Goal: Task Accomplishment & Management: Manage account settings

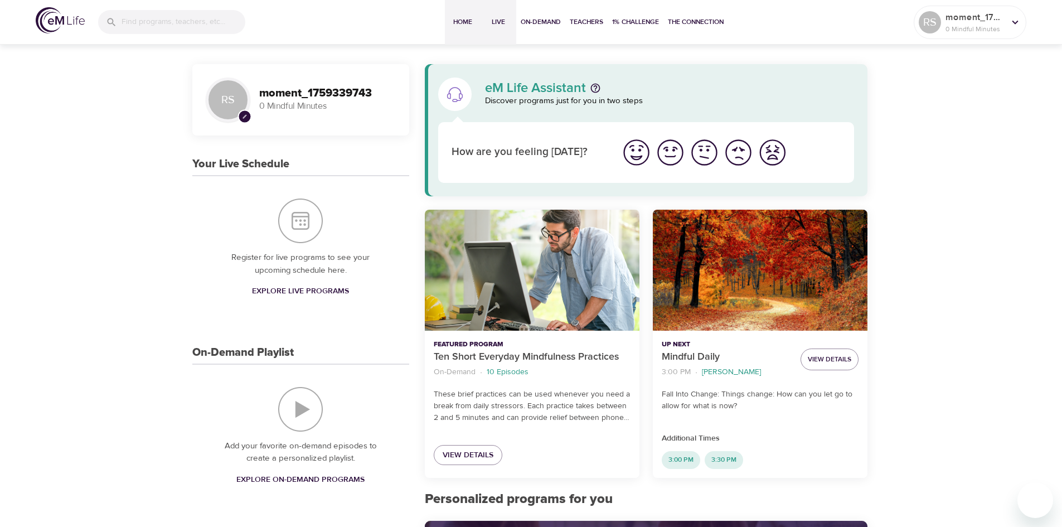
click at [496, 20] on span "Live" at bounding box center [498, 22] width 27 height 12
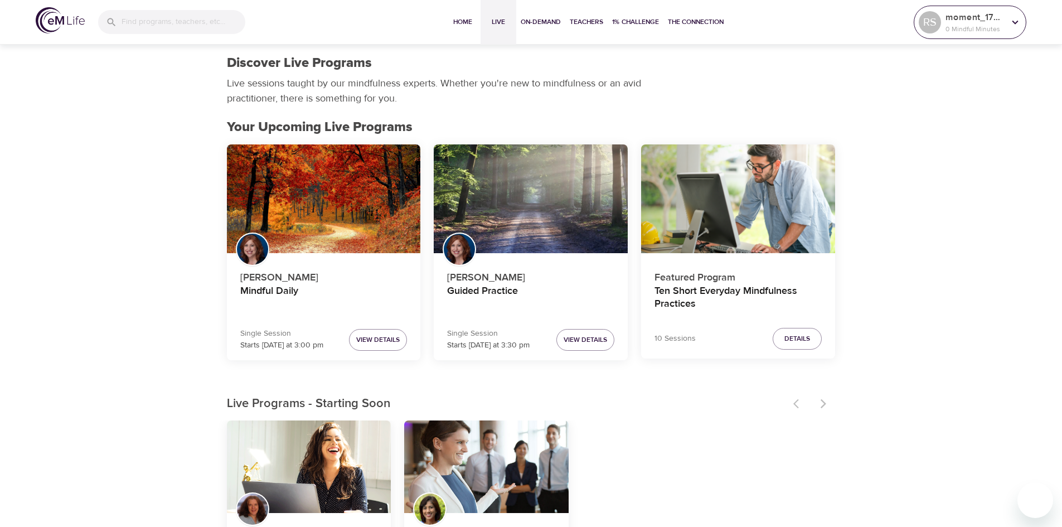
click at [1017, 24] on icon at bounding box center [1015, 22] width 12 height 12
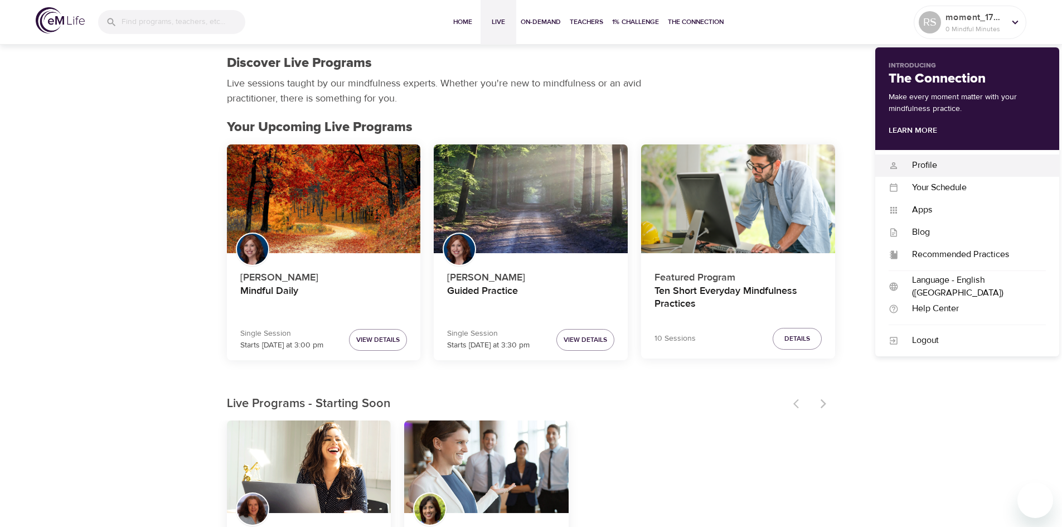
click at [920, 168] on div "Profile" at bounding box center [972, 165] width 147 height 13
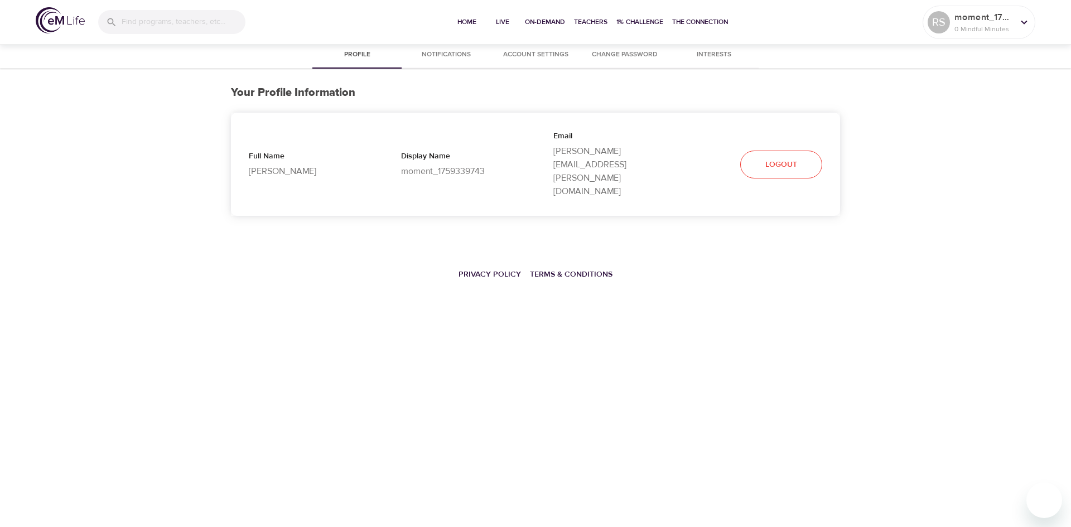
click at [447, 50] on span "Notifications" at bounding box center [446, 55] width 76 height 12
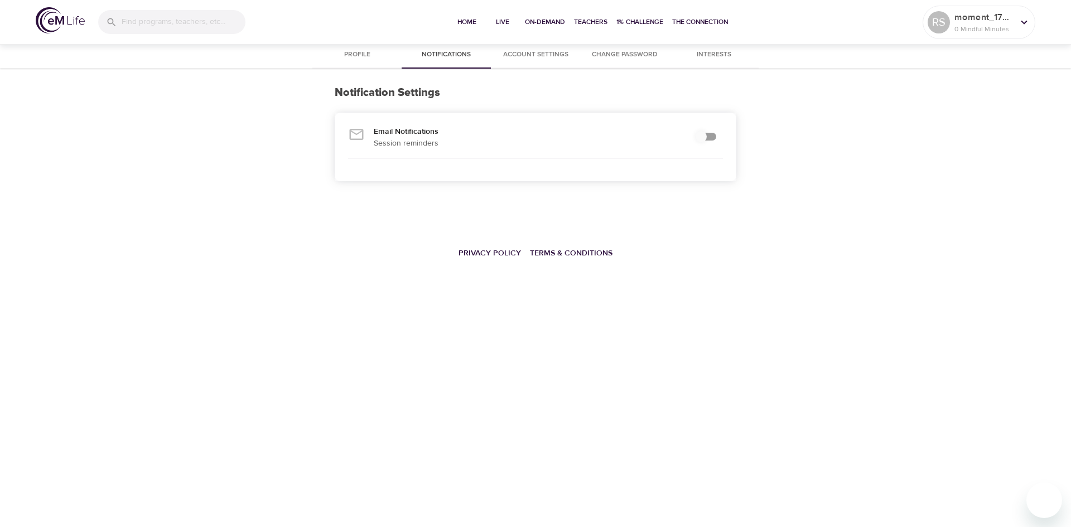
checkbox input "true"
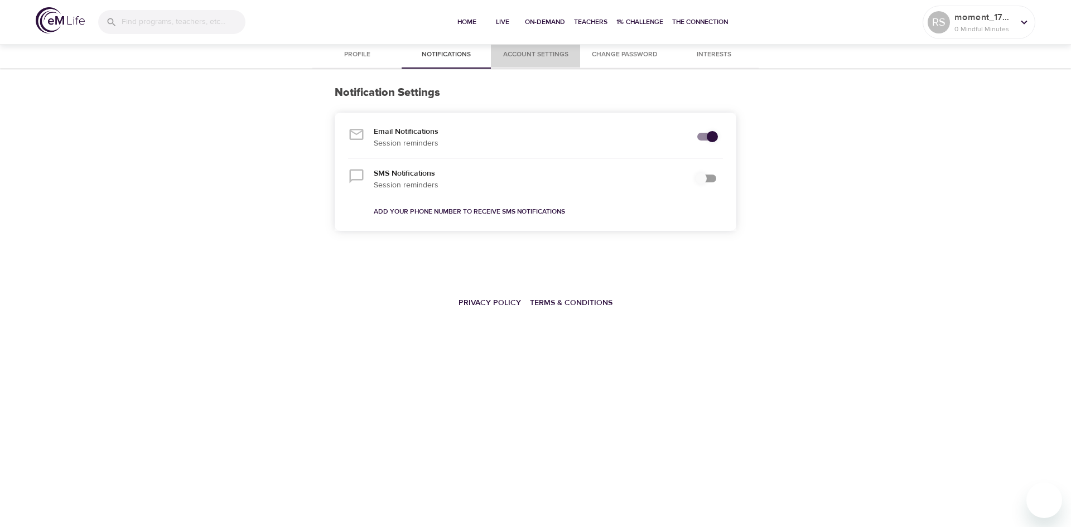
click at [541, 50] on span "Account Settings" at bounding box center [535, 55] width 76 height 12
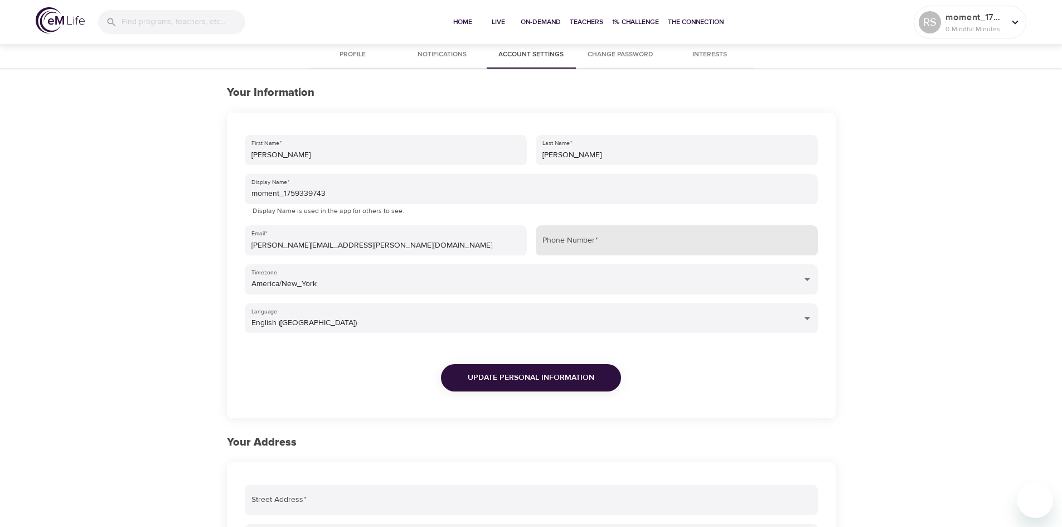
click at [608, 239] on input "Phone Number   *" at bounding box center [677, 240] width 282 height 30
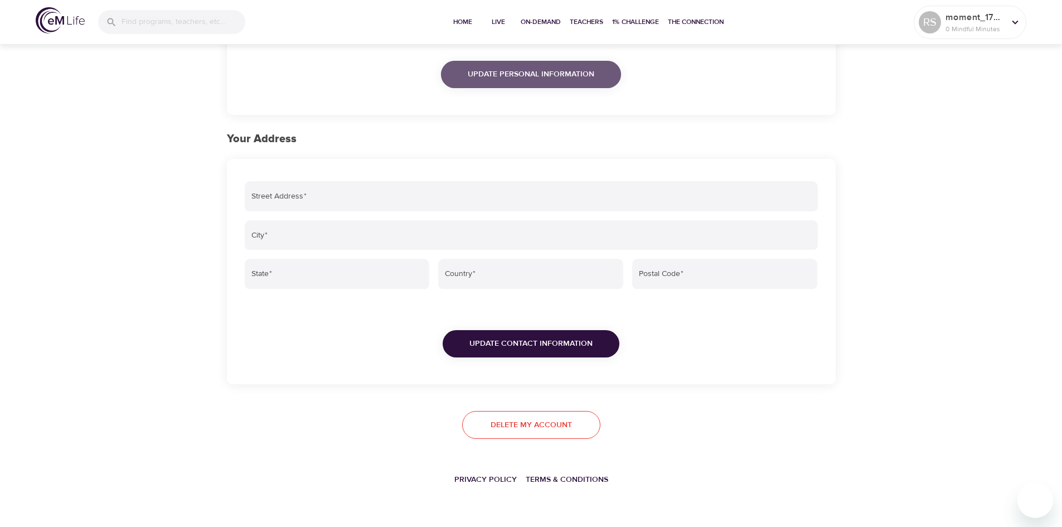
click at [571, 79] on span "Update Personal Information" at bounding box center [531, 74] width 127 height 14
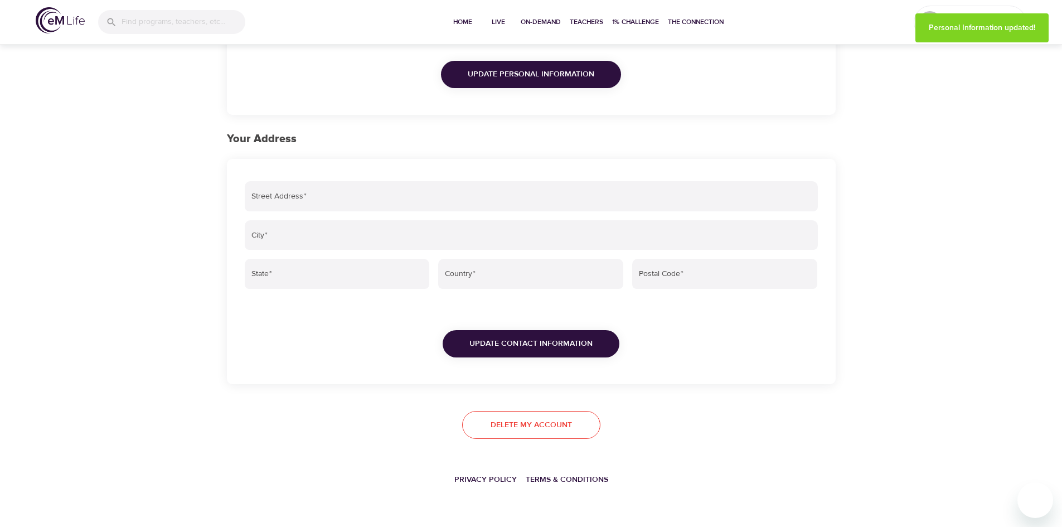
scroll to position [0, 0]
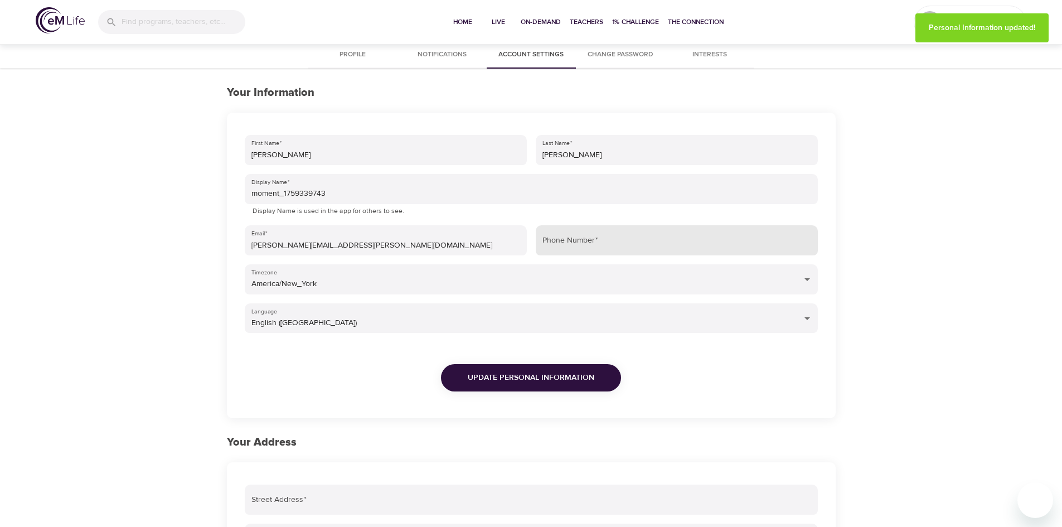
click at [602, 240] on input "Phone Number   *" at bounding box center [677, 240] width 282 height 30
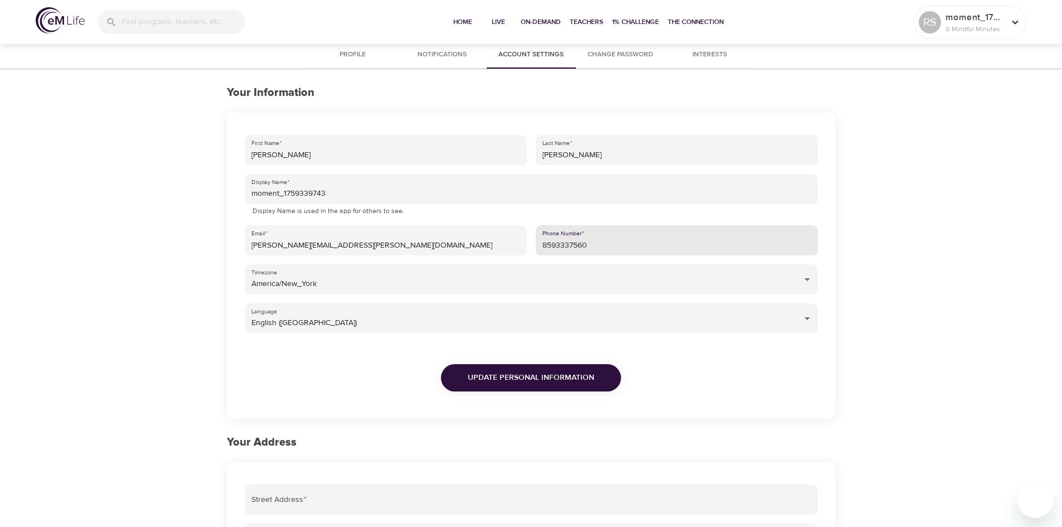
type input "8593337560"
click at [537, 371] on span "Update Personal Information" at bounding box center [531, 378] width 127 height 14
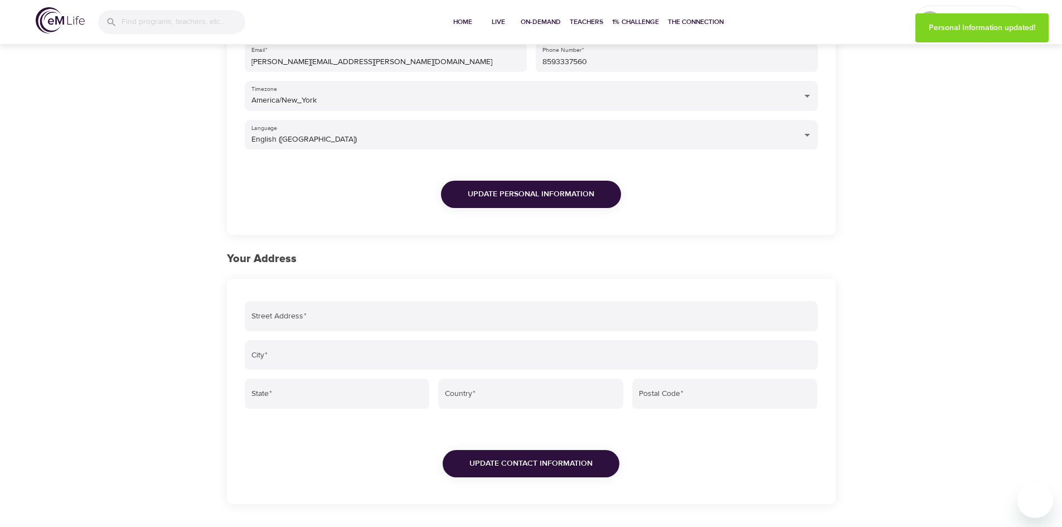
scroll to position [205, 0]
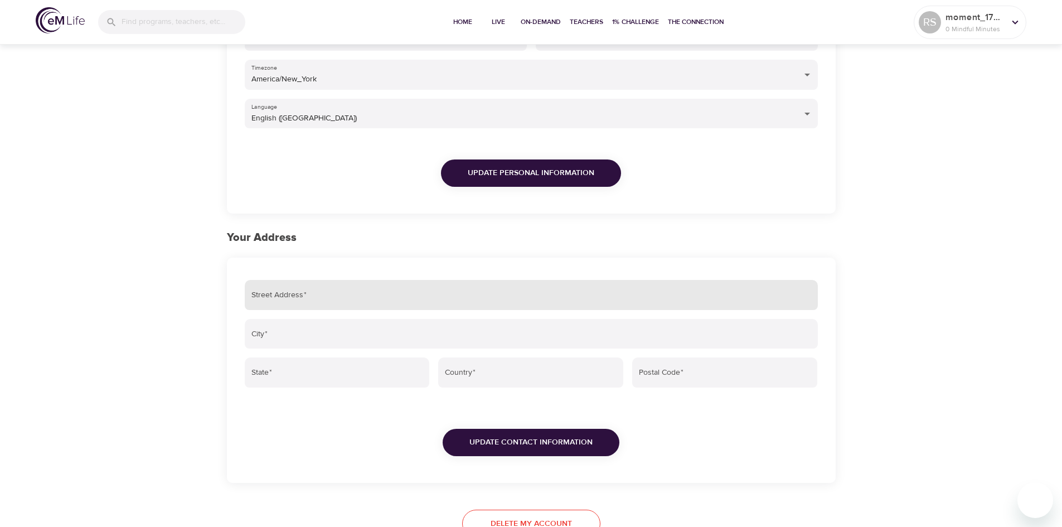
click at [407, 303] on input "Street Address   *" at bounding box center [531, 295] width 573 height 30
type input "[STREET_ADDRESS]"
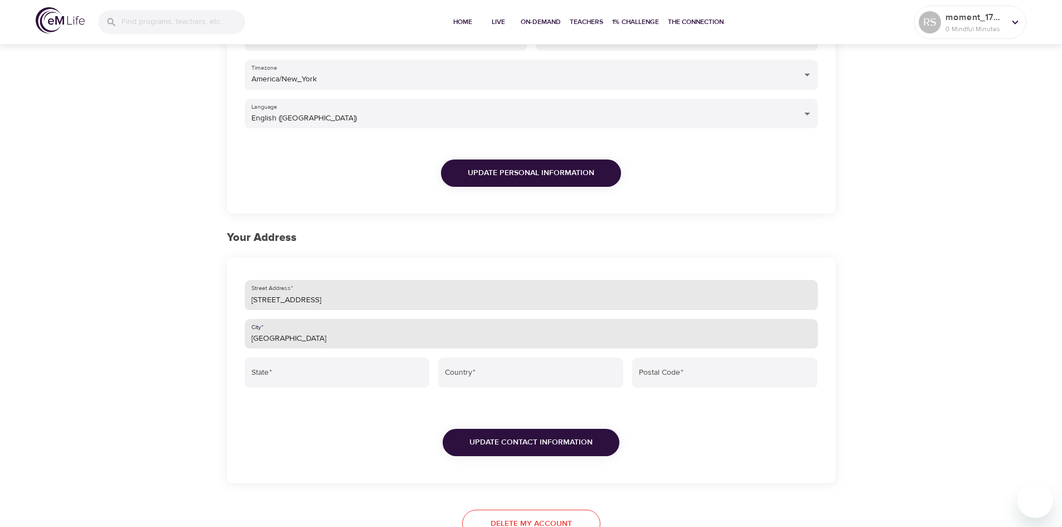
type input "[GEOGRAPHIC_DATA]"
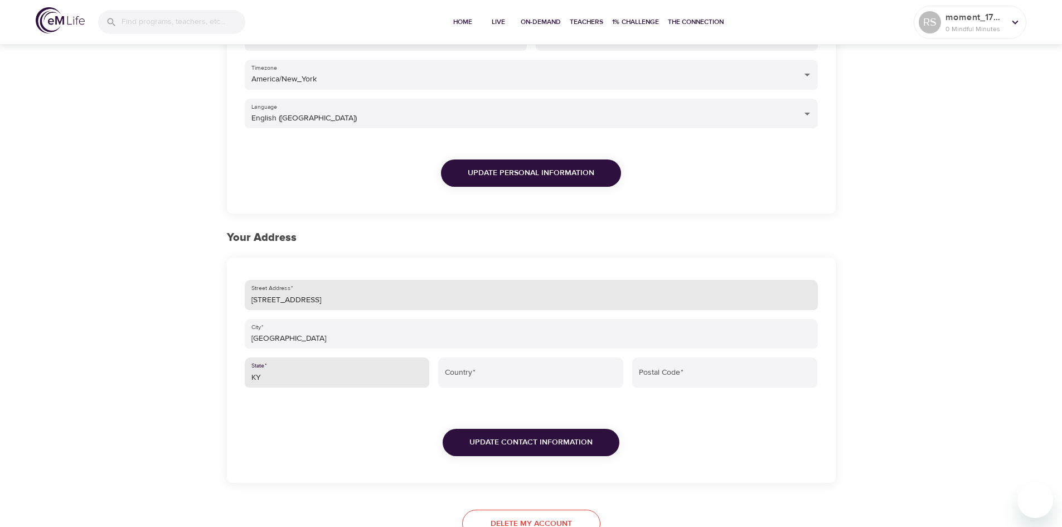
type input "KY"
type input "4"
type input "[GEOGRAPHIC_DATA]"
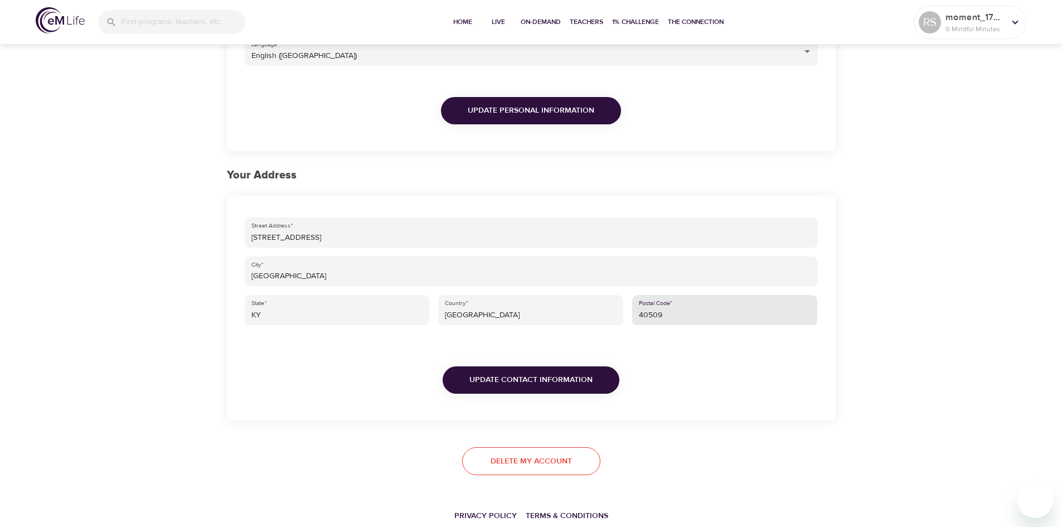
scroll to position [303, 0]
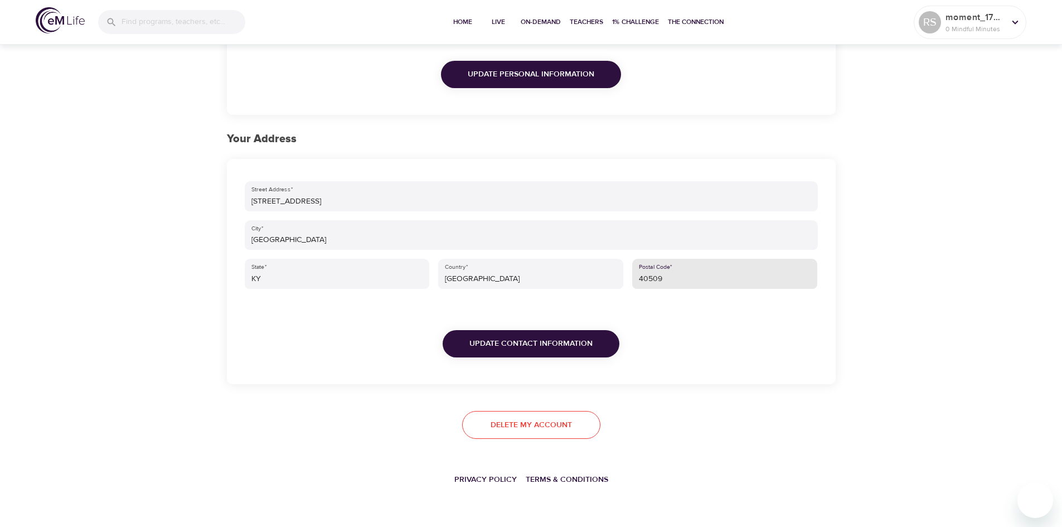
type input "40509"
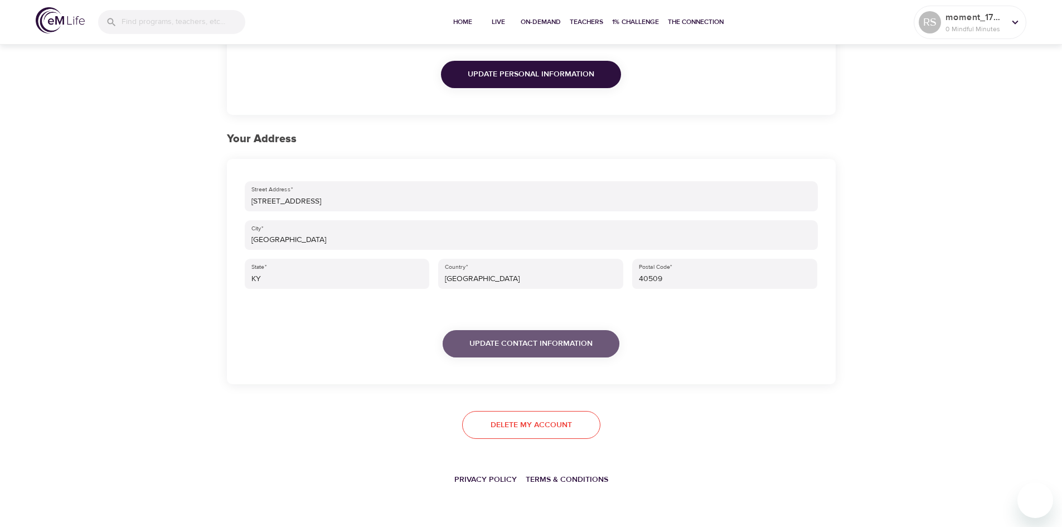
click at [518, 346] on span "Update Contact Information" at bounding box center [531, 344] width 123 height 14
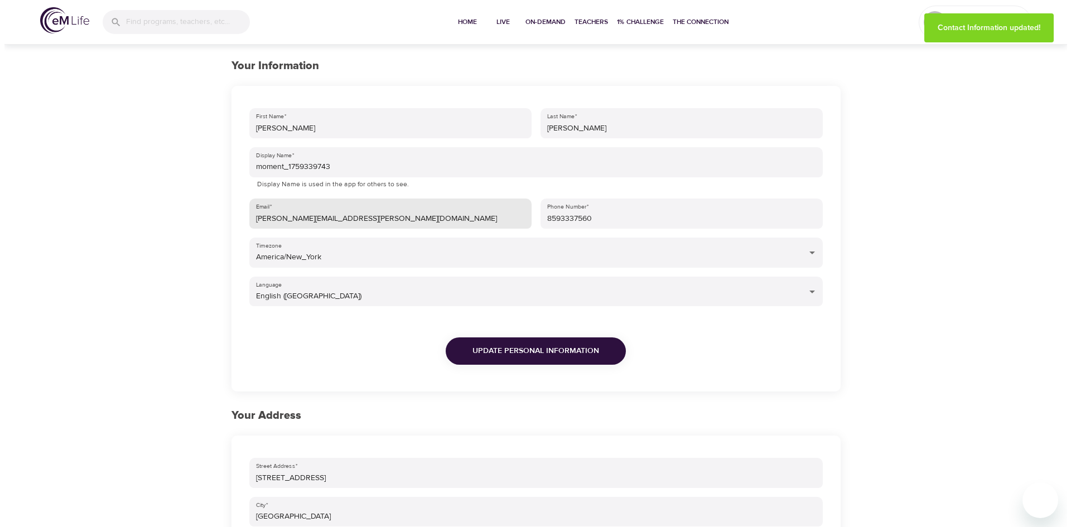
scroll to position [0, 0]
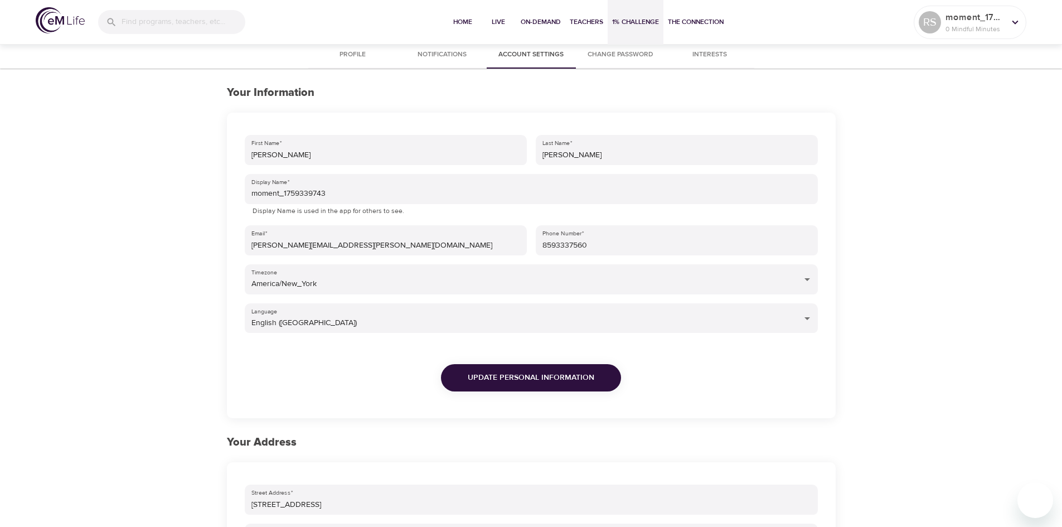
click at [650, 20] on span "1% Challenge" at bounding box center [635, 22] width 47 height 12
